Goal: Obtain resource: Download file/media

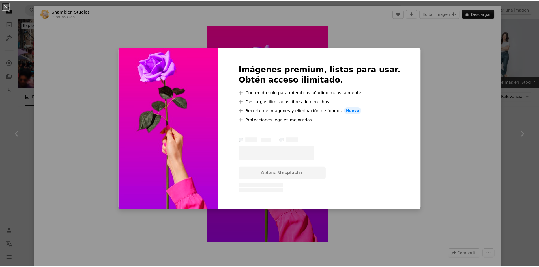
scroll to position [198, 0]
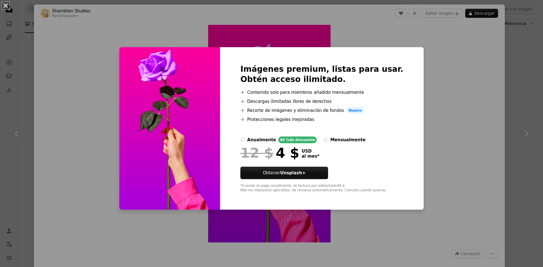
click at [3, 5] on button "An X shape" at bounding box center [5, 5] width 7 height 7
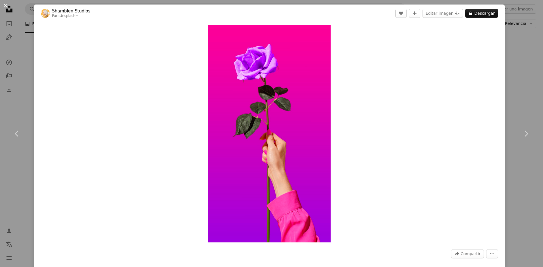
click at [2, 5] on button "An X shape" at bounding box center [5, 5] width 7 height 7
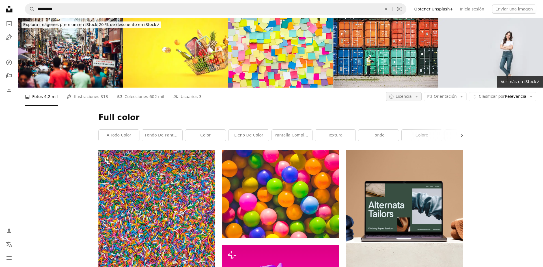
click at [398, 95] on button "A copyright icon © Licencia Arrow down" at bounding box center [404, 96] width 36 height 9
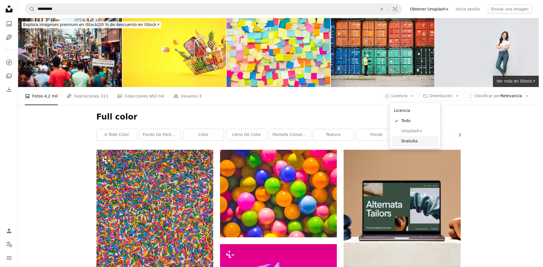
click at [418, 141] on span "Gratuita" at bounding box center [418, 142] width 35 height 6
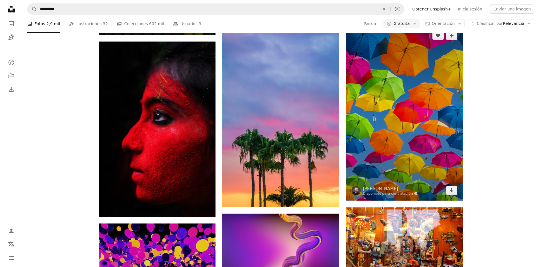
scroll to position [255, 0]
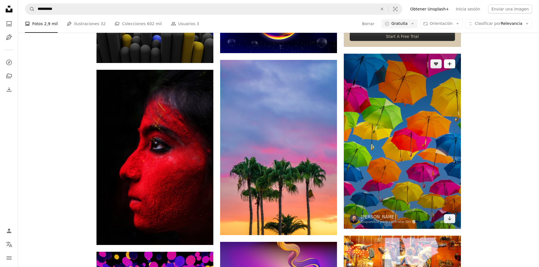
click at [446, 62] on button "A plus sign" at bounding box center [449, 63] width 11 height 9
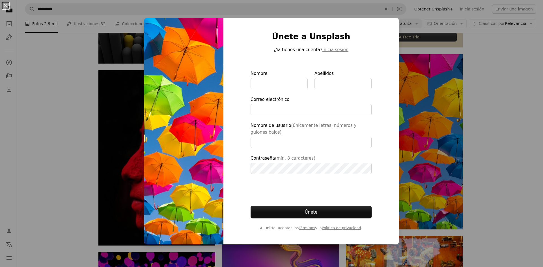
click at [6, 9] on button "An X shape" at bounding box center [5, 5] width 7 height 7
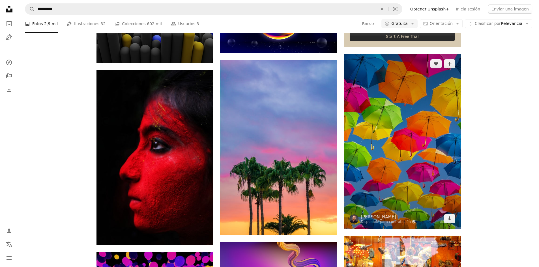
drag, startPoint x: 340, startPoint y: 76, endPoint x: 380, endPoint y: 63, distance: 42.0
click at [380, 63] on img at bounding box center [402, 141] width 117 height 175
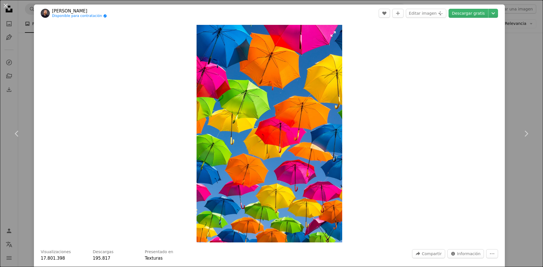
drag, startPoint x: 376, startPoint y: 69, endPoint x: 285, endPoint y: 121, distance: 105.2
